Goal: Information Seeking & Learning: Check status

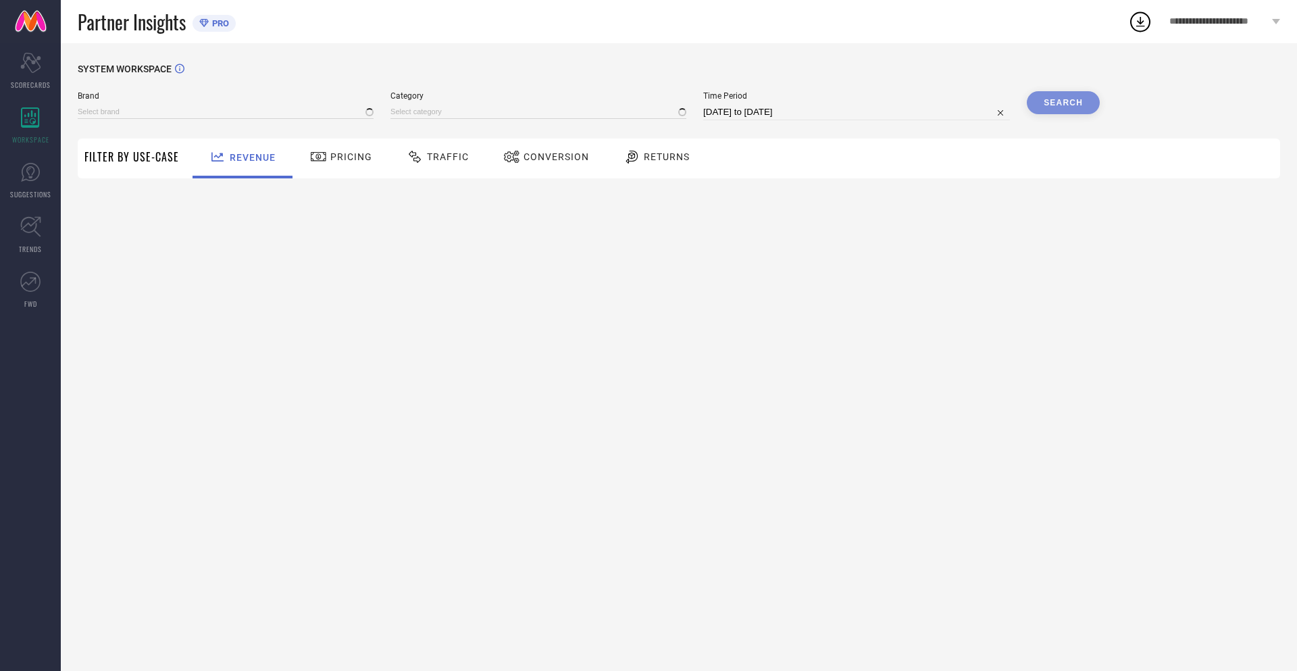
type input "NIKE"
type input "All"
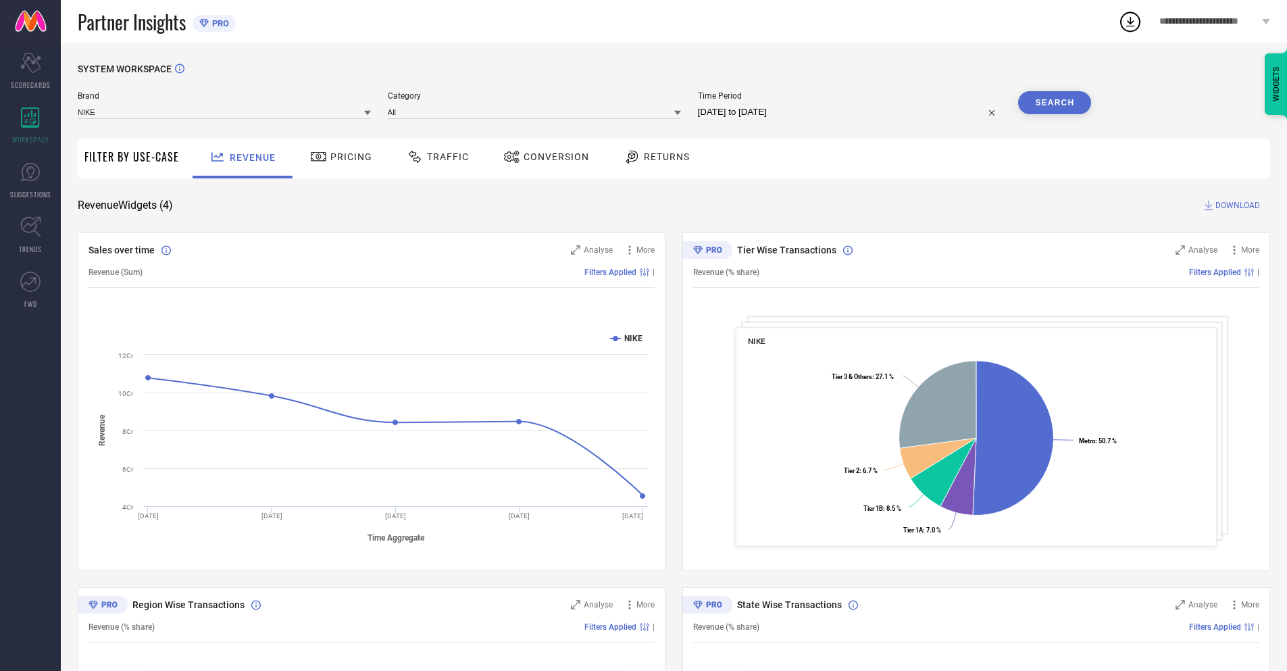
click at [542, 158] on span "Conversion" at bounding box center [557, 156] width 66 height 11
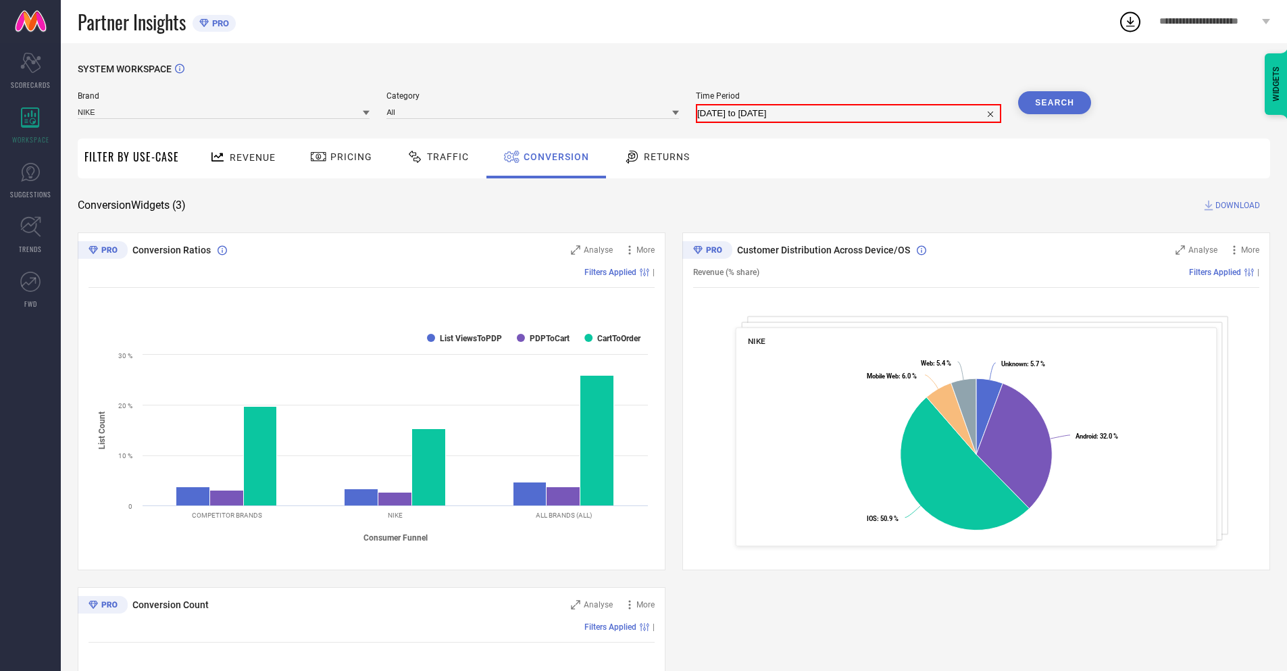
click at [848, 112] on input "[DATE] to [DATE]" at bounding box center [848, 113] width 303 height 16
select select "6"
select select "2025"
select select "7"
select select "2025"
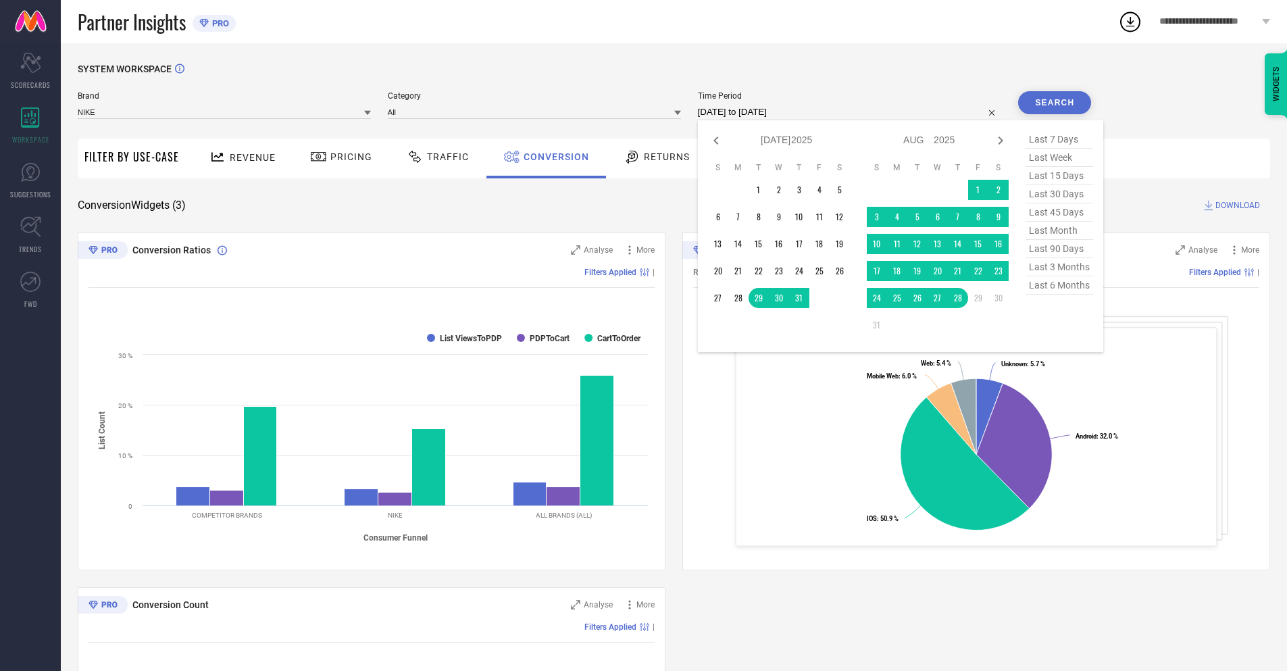
select select "7"
select select "2025"
select select "8"
select select "2025"
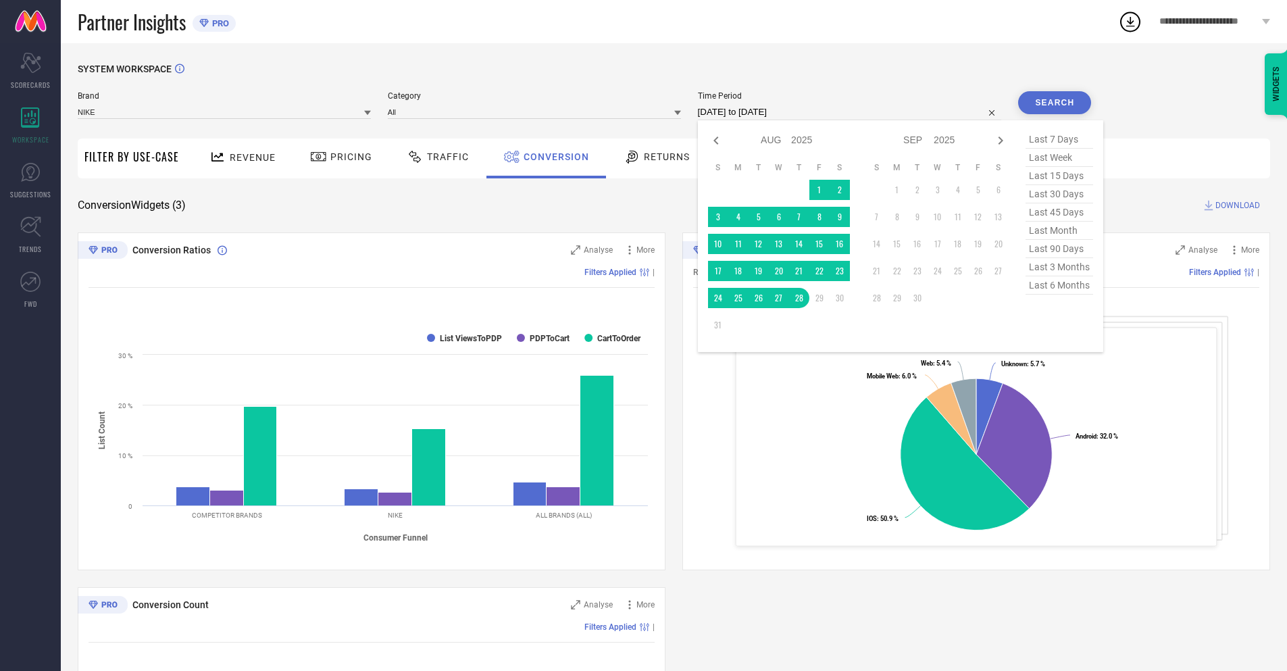
click at [796, 298] on td "28" at bounding box center [799, 298] width 20 height 20
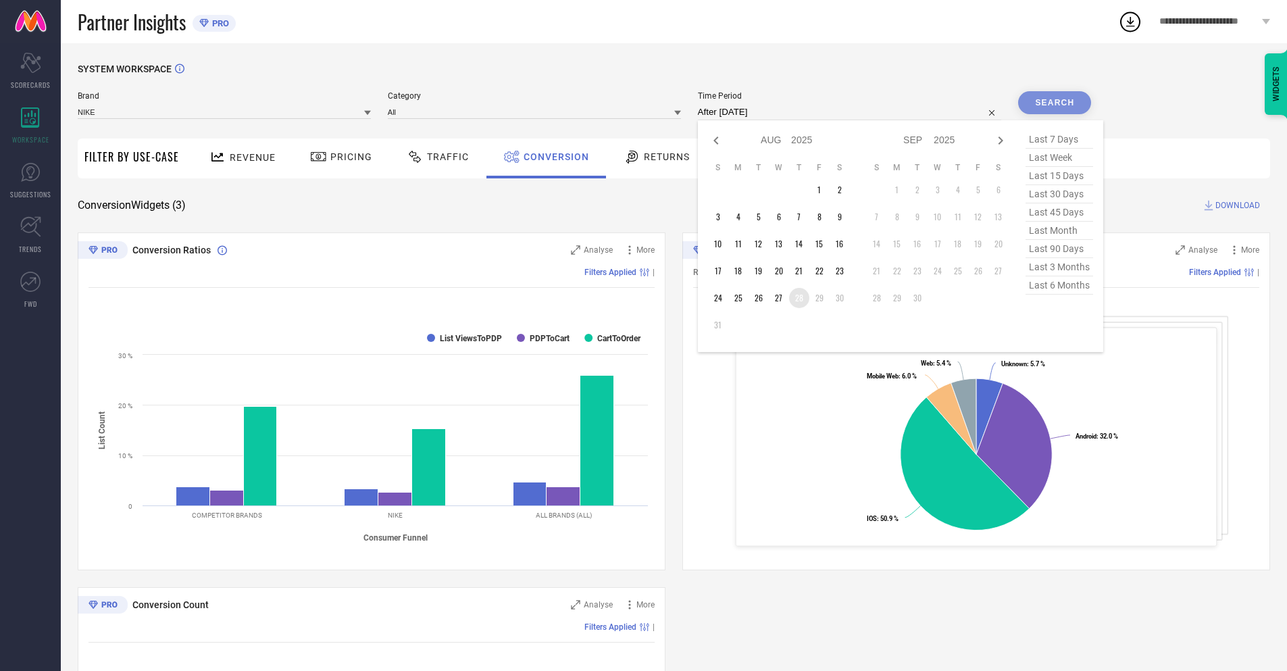
type input "[DATE] to [DATE]"
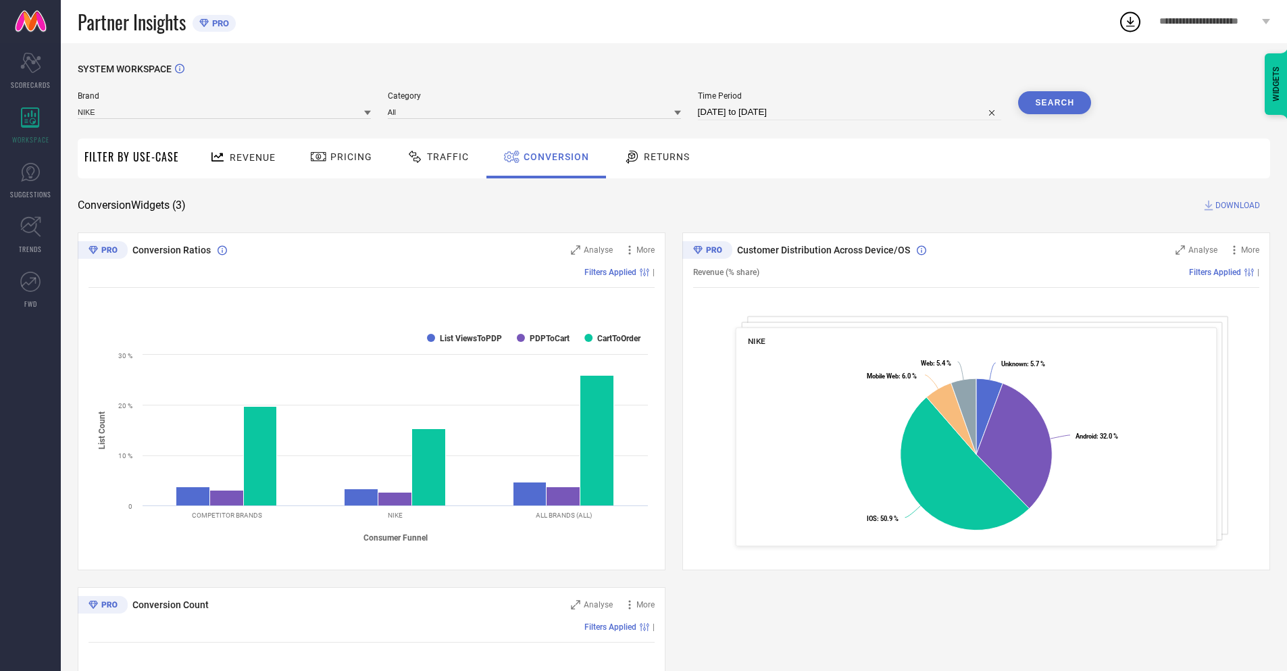
click at [1054, 103] on button "Search" at bounding box center [1054, 102] width 73 height 23
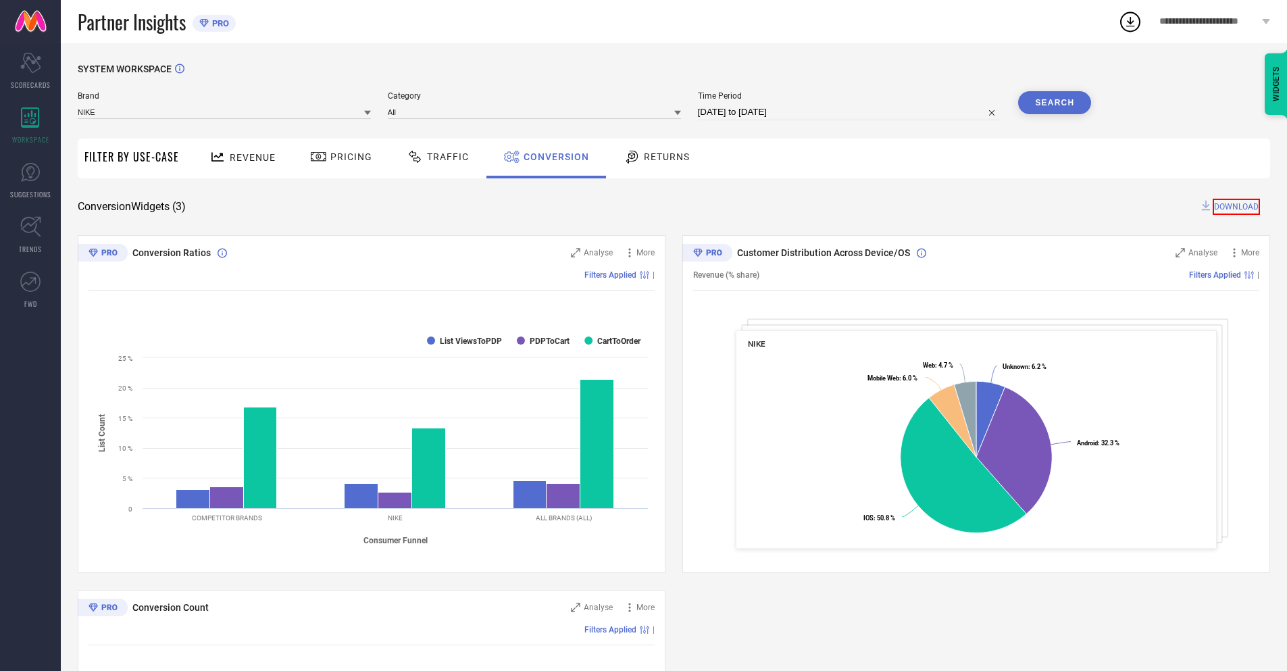
click at [1238, 205] on span "DOWNLOAD" at bounding box center [1236, 207] width 47 height 16
